Goal: Find specific page/section: Find specific page/section

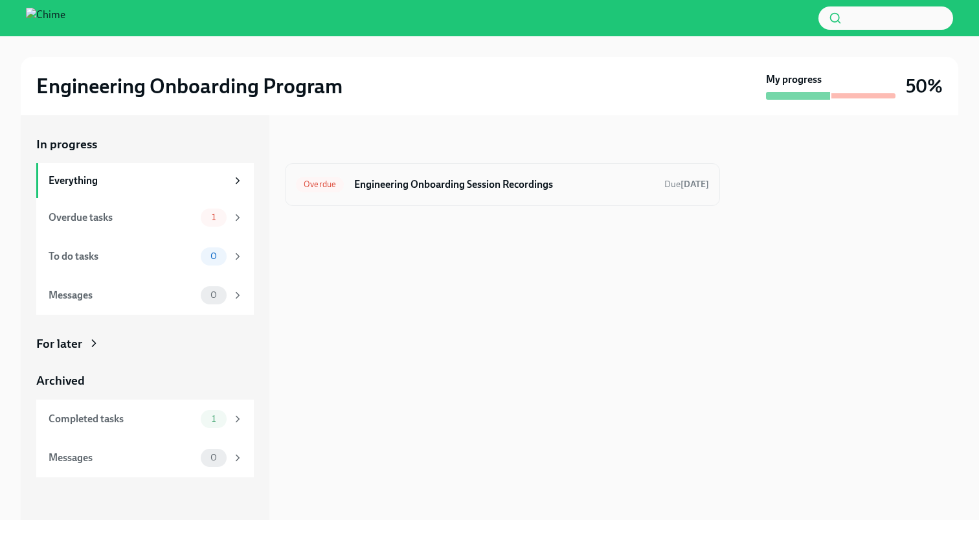
click at [454, 186] on h6 "Engineering Onboarding Session Recordings" at bounding box center [504, 184] width 300 height 14
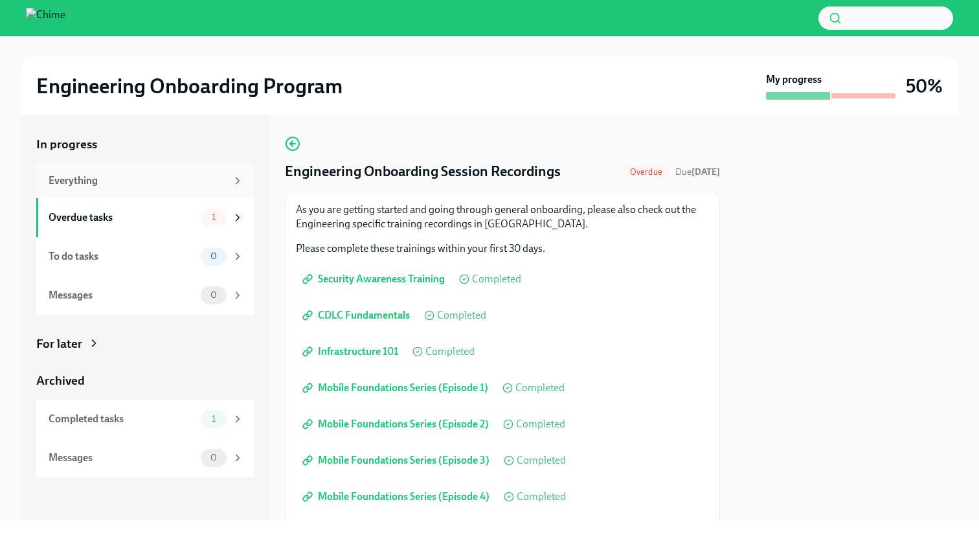
click at [133, 181] on div "Everything" at bounding box center [138, 181] width 178 height 14
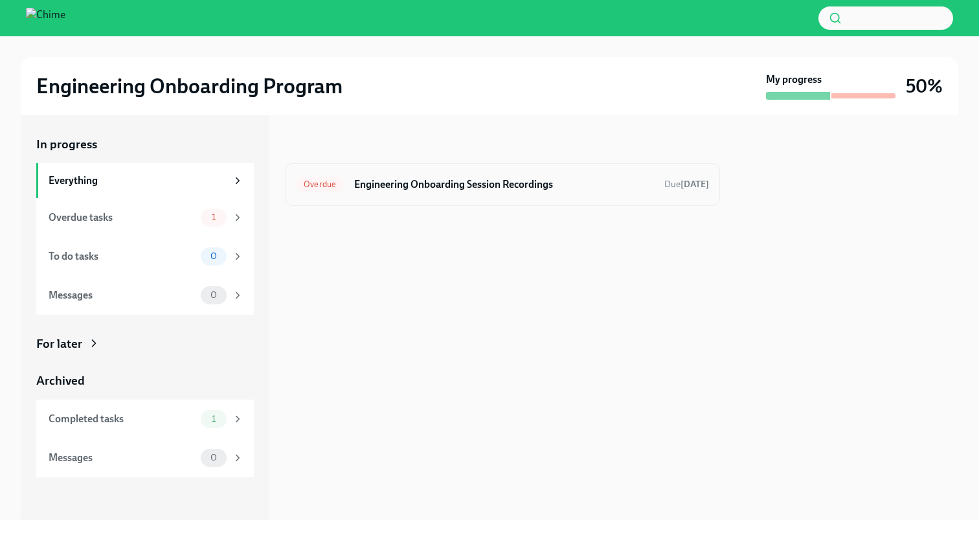
click at [438, 179] on h6 "Engineering Onboarding Session Recordings" at bounding box center [504, 184] width 300 height 14
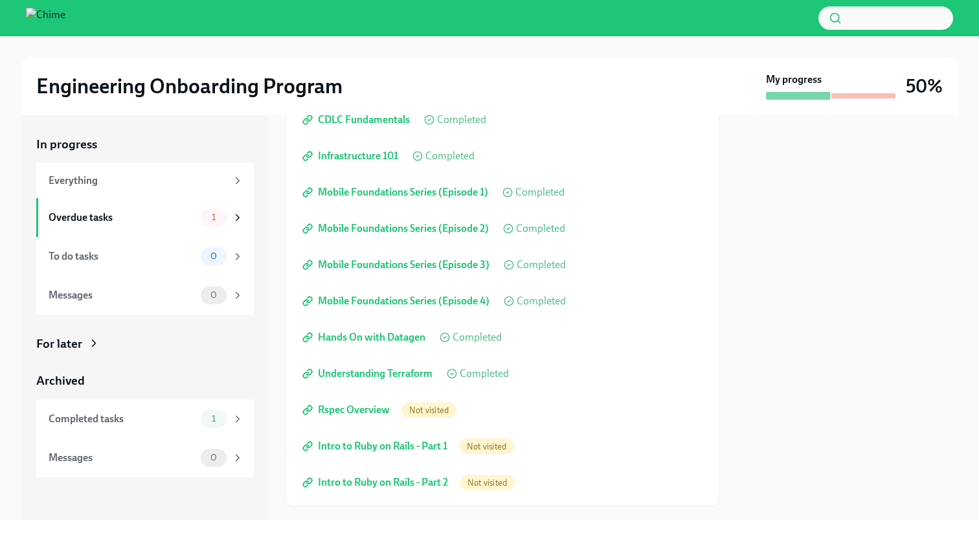
scroll to position [223, 0]
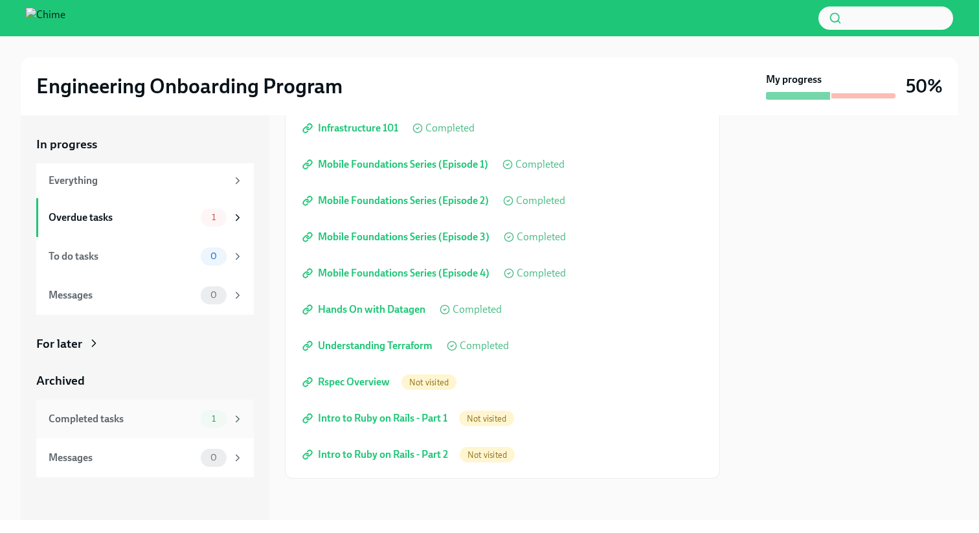
click at [74, 426] on div "Completed tasks 1" at bounding box center [146, 419] width 195 height 18
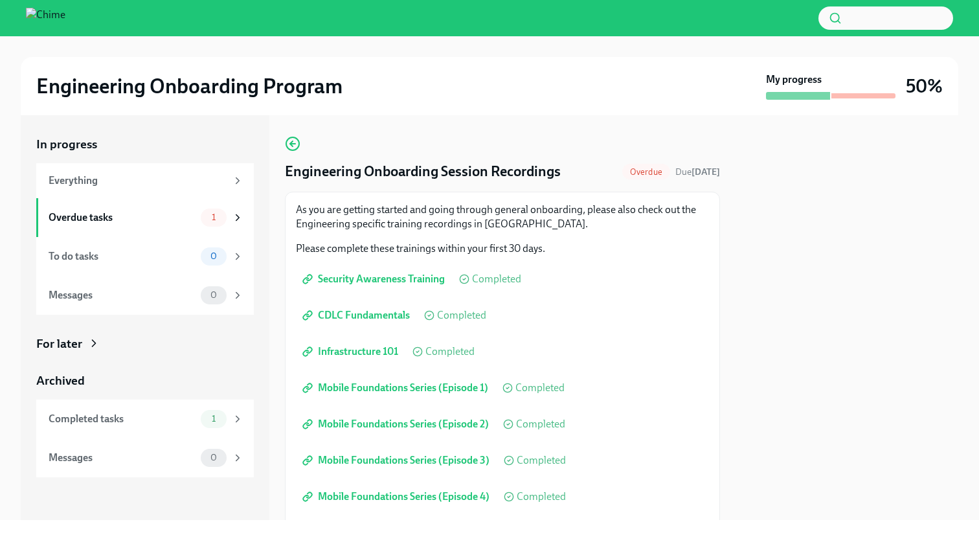
click at [427, 138] on div "Engineering Onboarding Session Recordings Overdue Due [DATE] As you are getting…" at bounding box center [502, 419] width 435 height 566
